Goal: Task Accomplishment & Management: Manage account settings

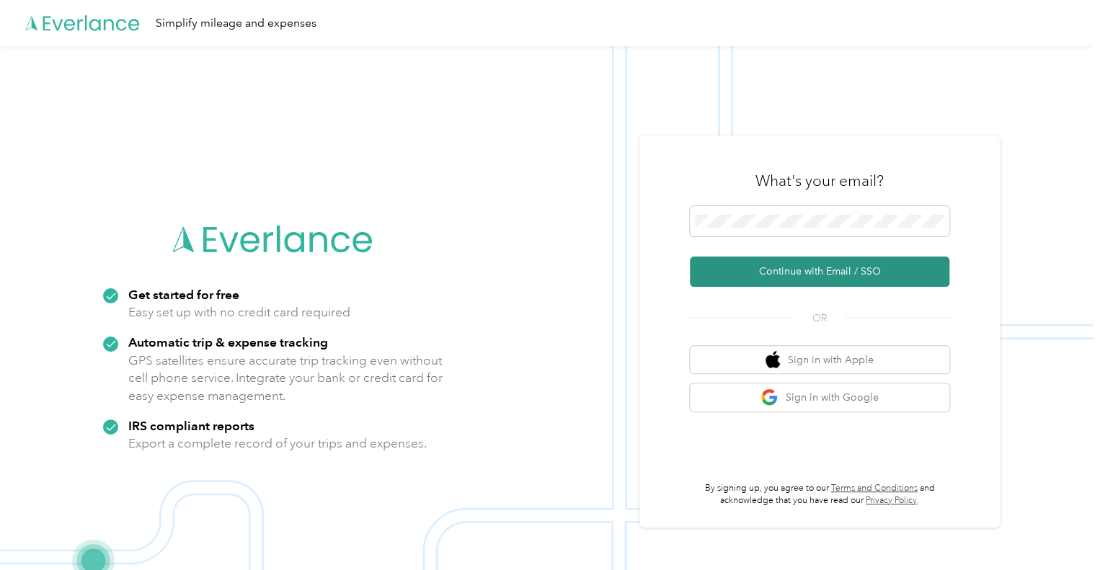
click at [772, 272] on button "Continue with Email / SSO" at bounding box center [820, 272] width 260 height 30
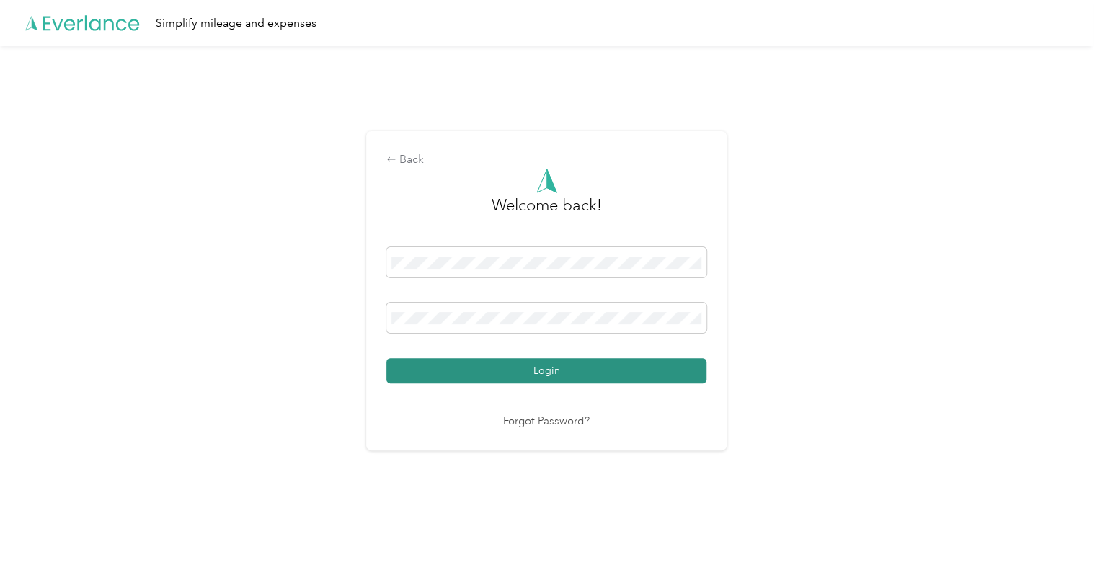
click at [509, 374] on button "Login" at bounding box center [547, 370] width 320 height 25
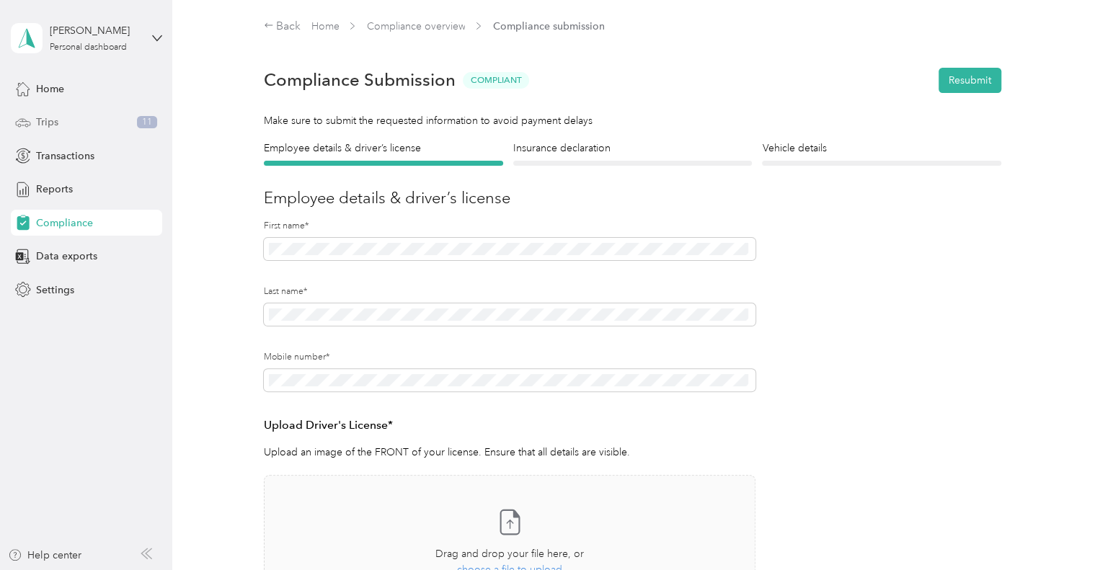
click at [45, 123] on span "Trips" at bounding box center [47, 122] width 22 height 15
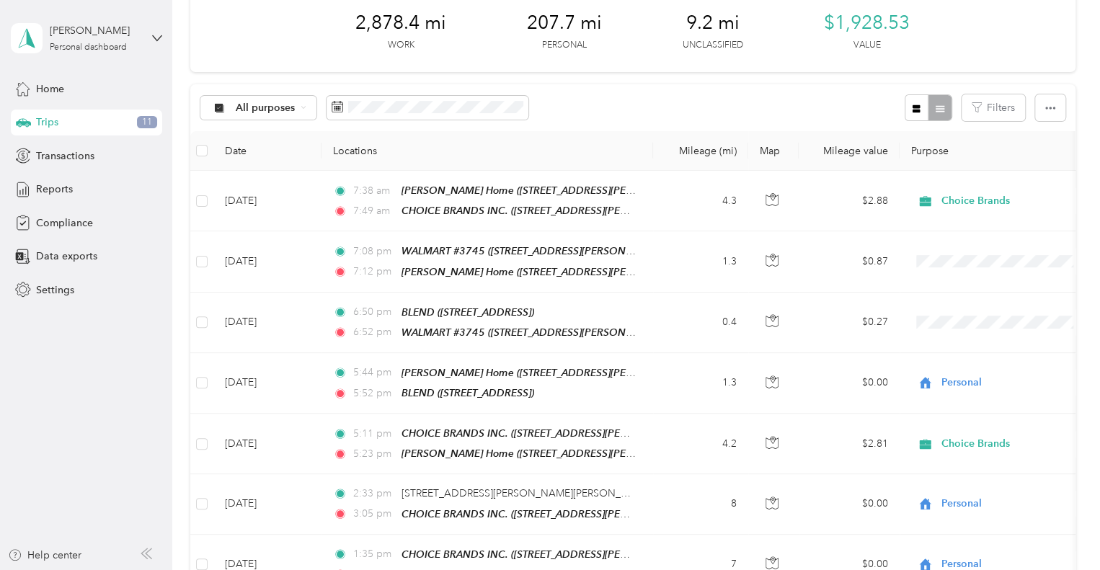
scroll to position [144, 0]
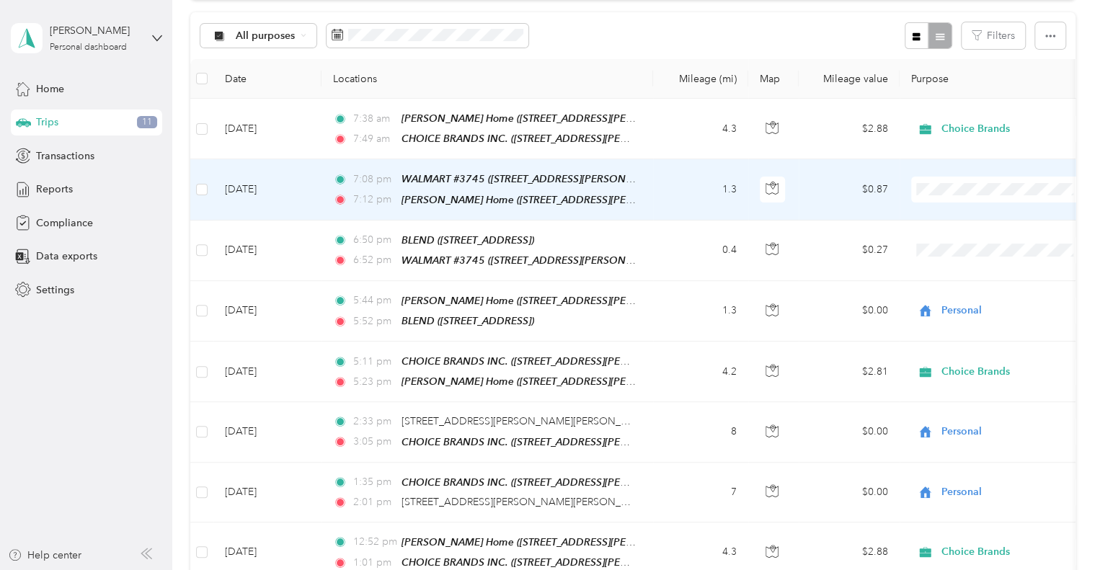
click at [934, 234] on icon at bounding box center [931, 240] width 18 height 12
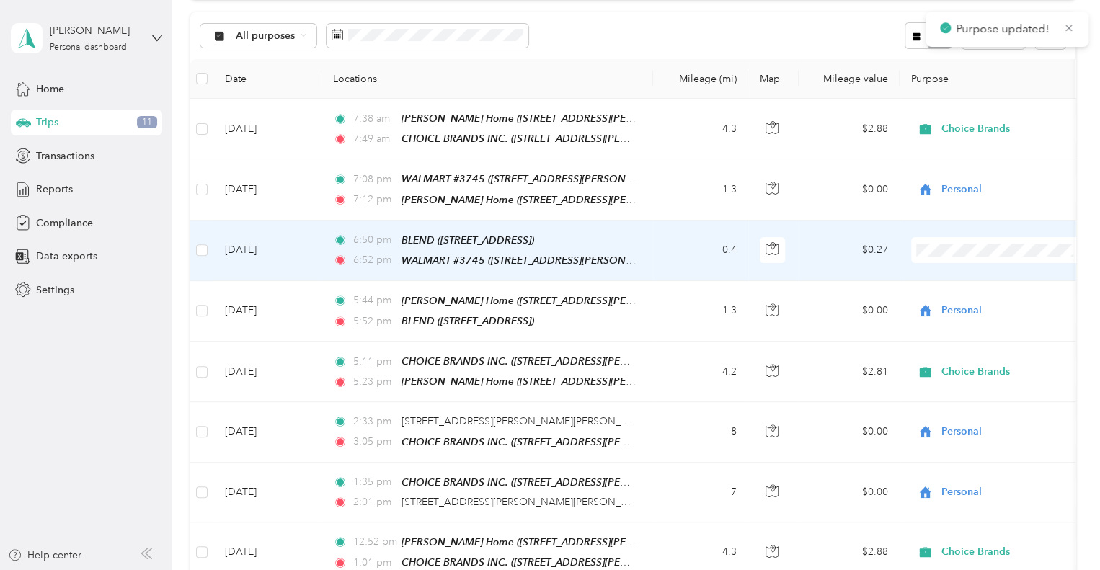
click at [929, 293] on icon at bounding box center [931, 299] width 18 height 12
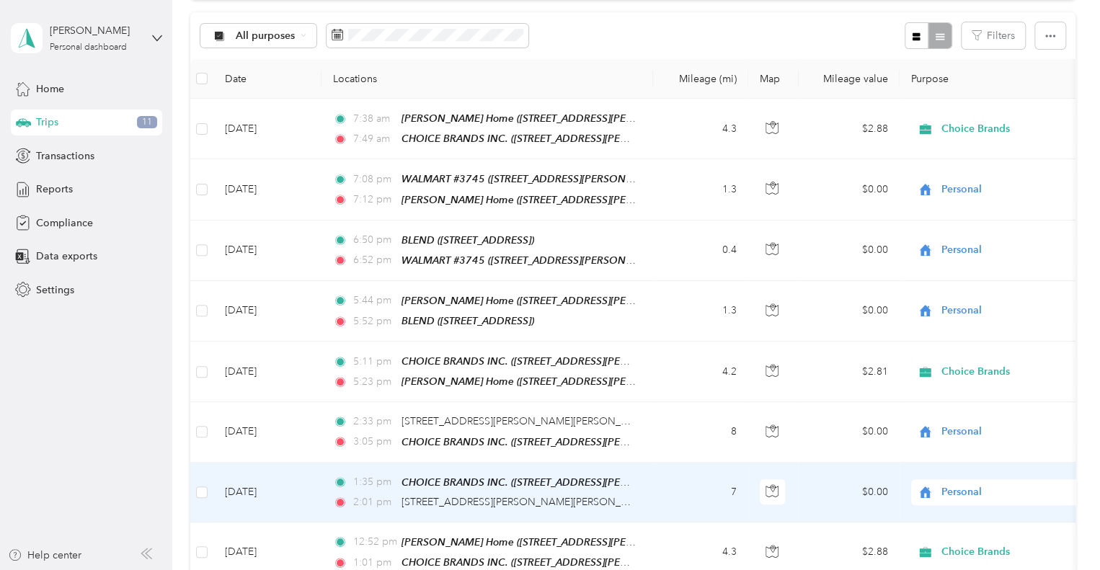
scroll to position [0, 0]
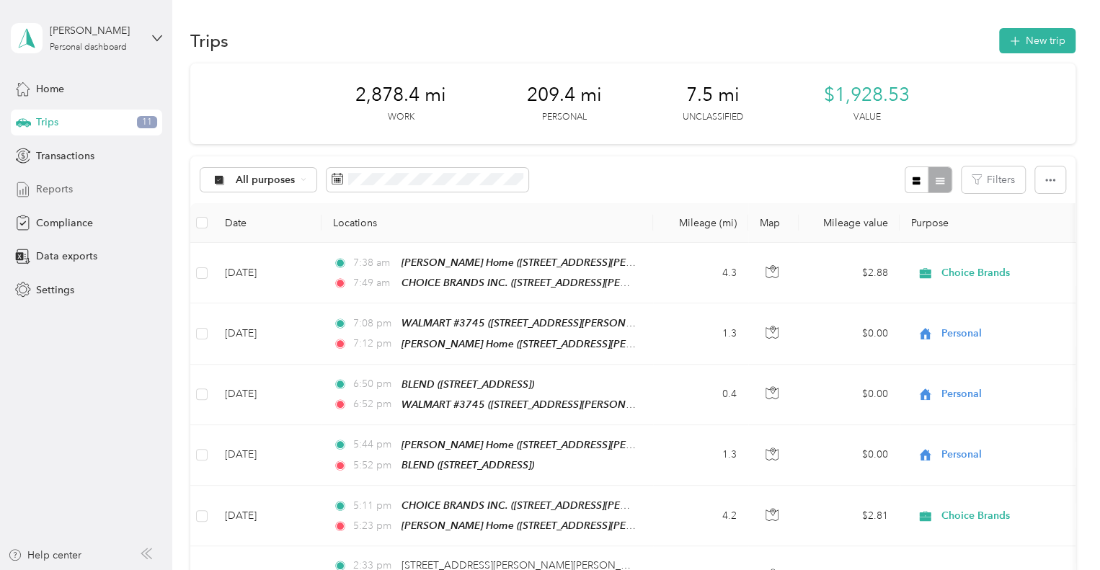
click at [71, 186] on span "Reports" at bounding box center [54, 189] width 37 height 15
